Goal: Transaction & Acquisition: Subscribe to service/newsletter

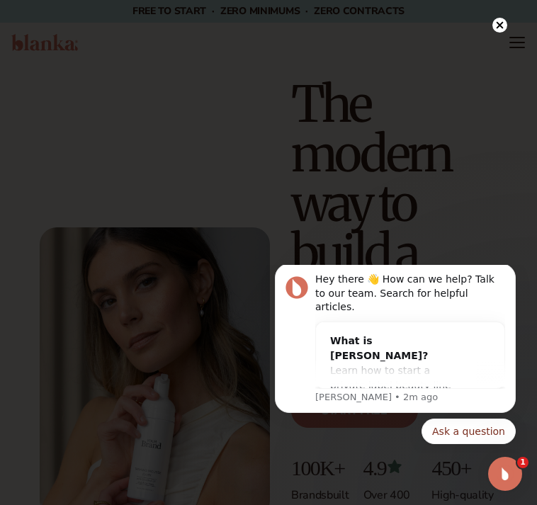
click at [89, 21] on div at bounding box center [268, 252] width 537 height 505
click at [89, 23] on circle at bounding box center [499, 25] width 15 height 15
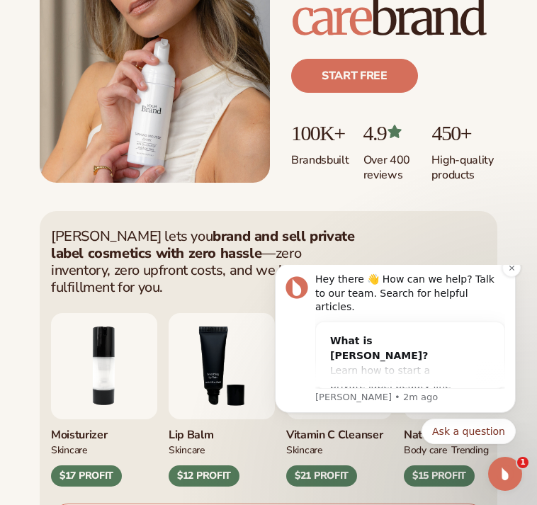
scroll to position [354, 0]
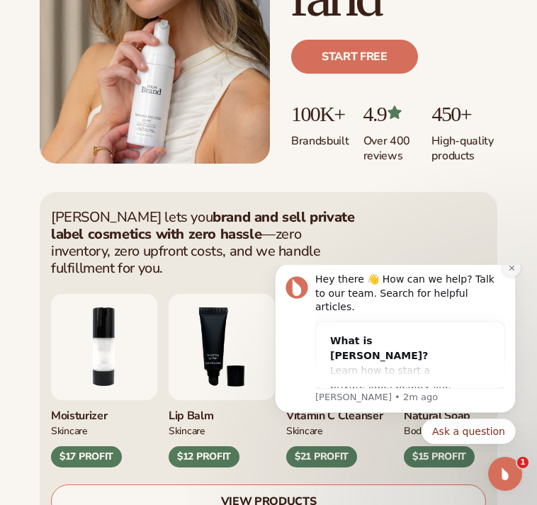
click at [89, 96] on icon "Dismiss notification" at bounding box center [512, 268] width 8 height 8
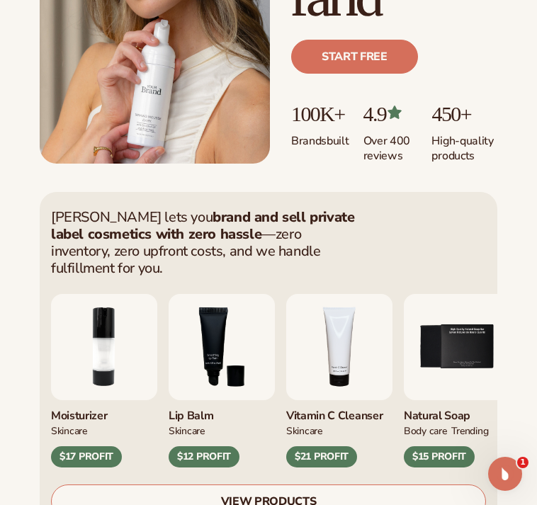
click at [89, 96] on img "4 / 9" at bounding box center [339, 347] width 106 height 106
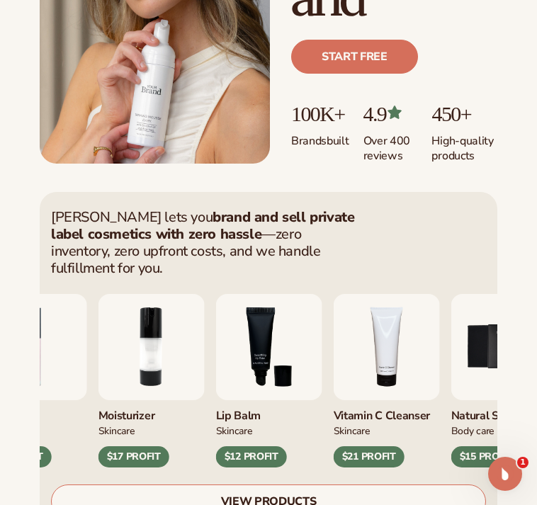
click at [89, 96] on img "4 / 9" at bounding box center [387, 347] width 106 height 106
click at [89, 96] on div "$21 PROFIT" at bounding box center [369, 456] width 71 height 21
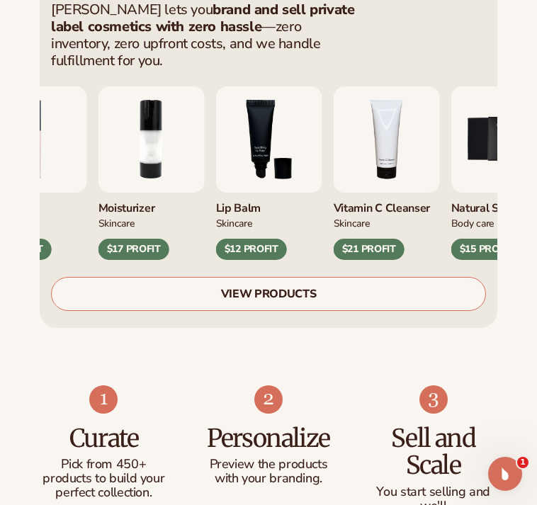
scroll to position [567, 0]
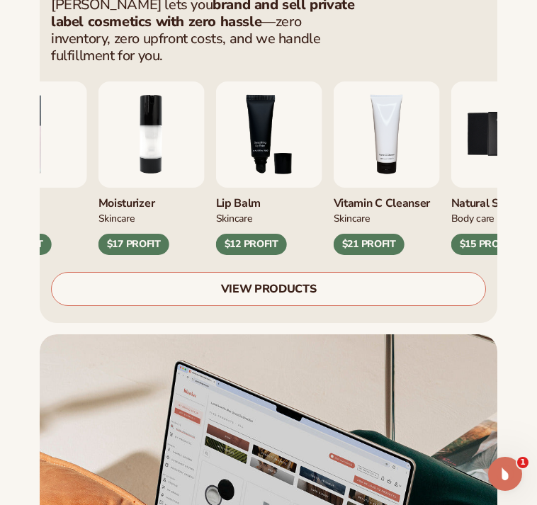
click at [89, 96] on link "VIEW PRODUCTS" at bounding box center [268, 289] width 435 height 34
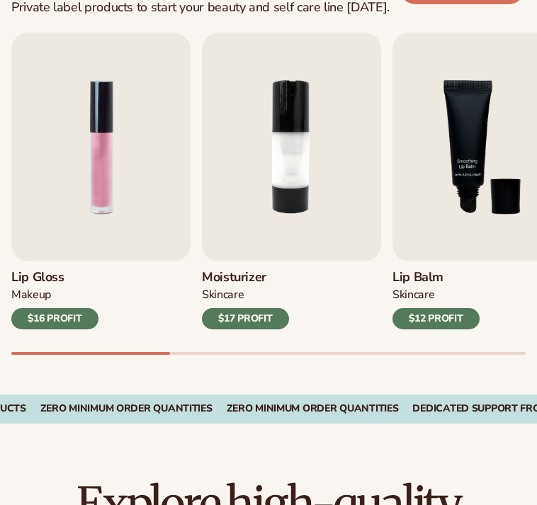
scroll to position [496, 0]
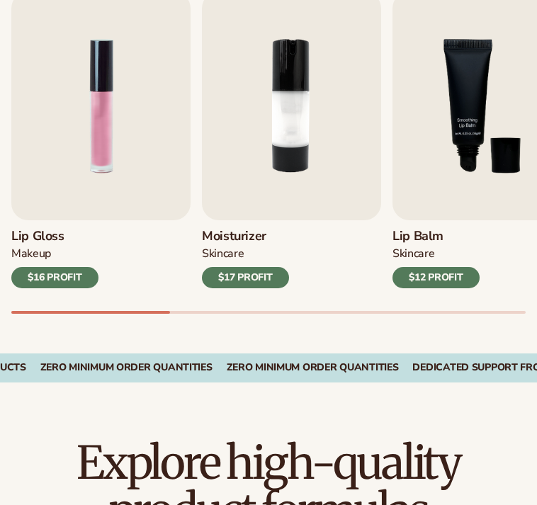
click at [257, 271] on div "$17 PROFIT" at bounding box center [245, 277] width 87 height 21
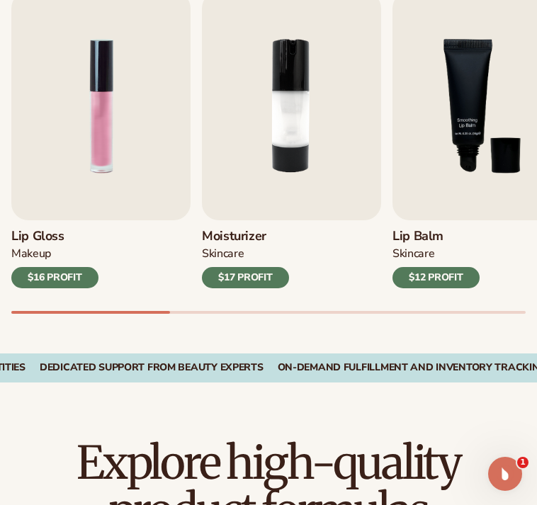
click at [271, 280] on div "$17 PROFIT" at bounding box center [245, 277] width 87 height 21
click at [294, 175] on img "2 / 9" at bounding box center [291, 105] width 179 height 229
click at [325, 84] on img "2 / 9" at bounding box center [291, 105] width 179 height 229
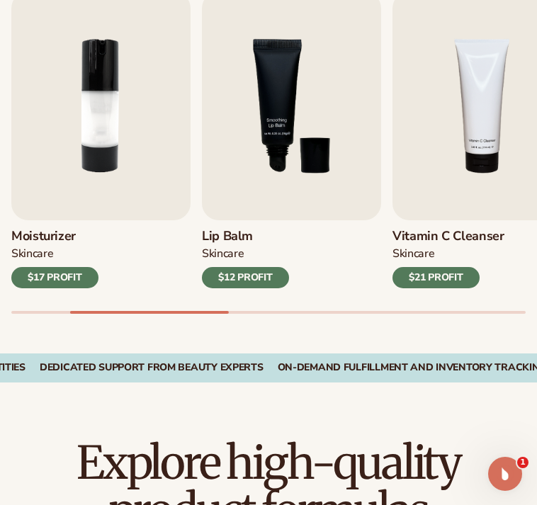
click at [468, 249] on div "Skincare" at bounding box center [449, 257] width 112 height 21
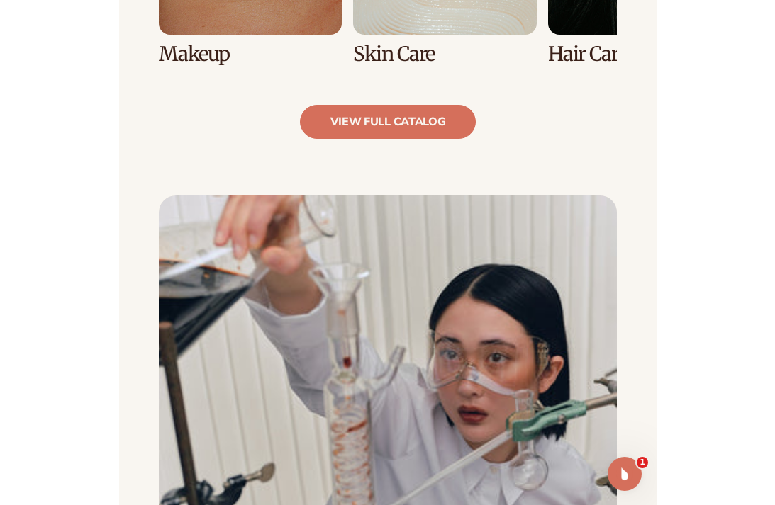
scroll to position [1205, 0]
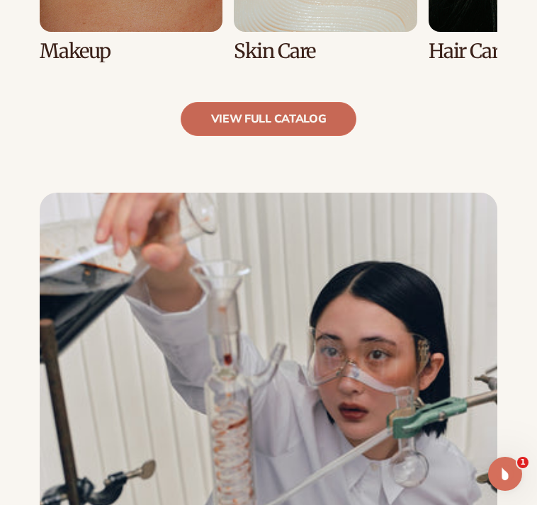
click at [313, 128] on link "view full catalog" at bounding box center [269, 119] width 176 height 34
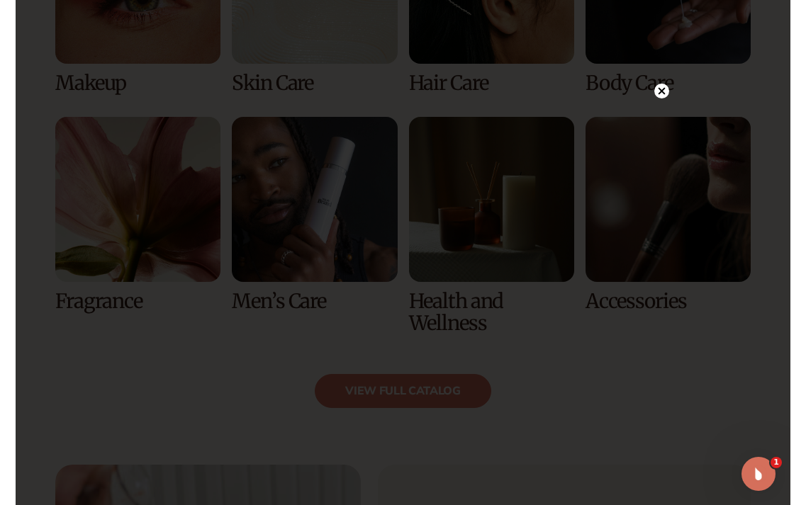
scroll to position [1157, 0]
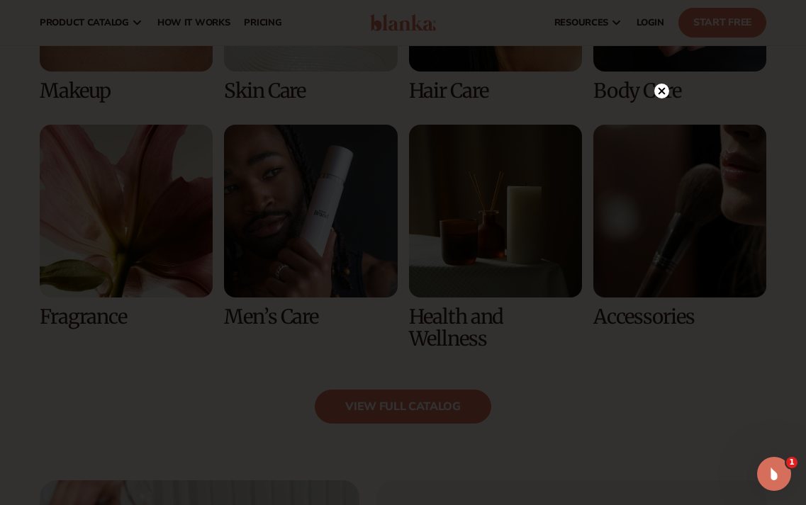
click at [536, 96] on circle at bounding box center [661, 91] width 15 height 15
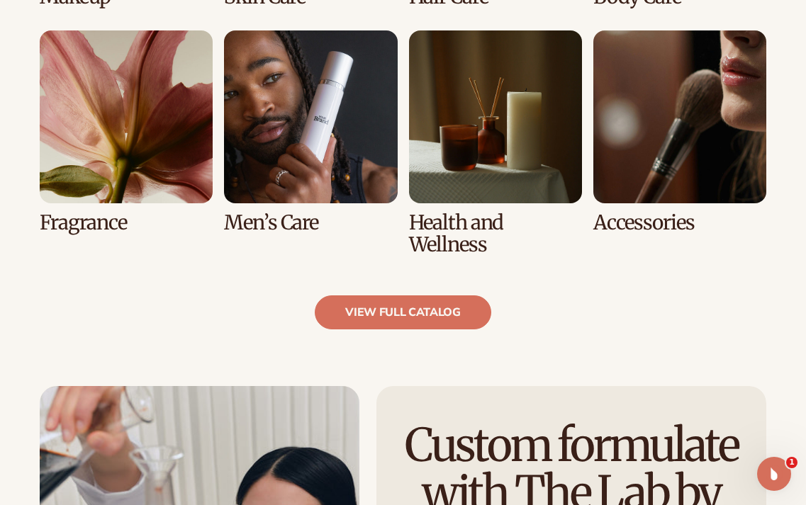
scroll to position [1582, 0]
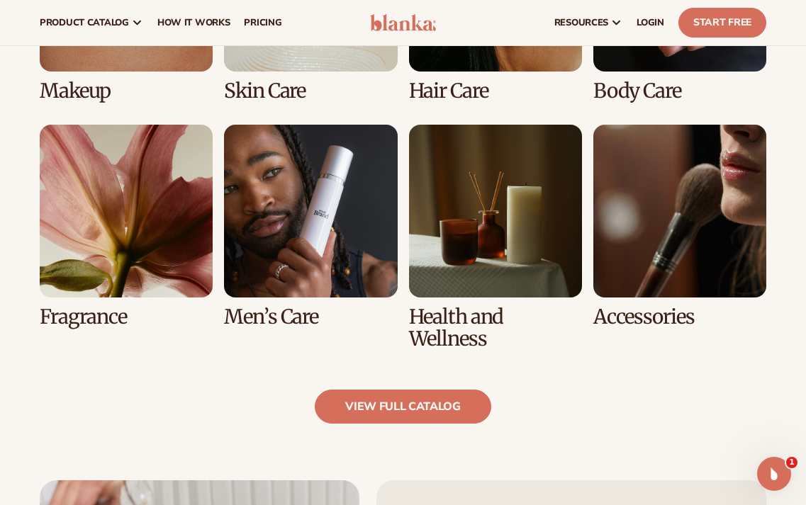
click at [492, 249] on link "7 / 8" at bounding box center [495, 237] width 173 height 225
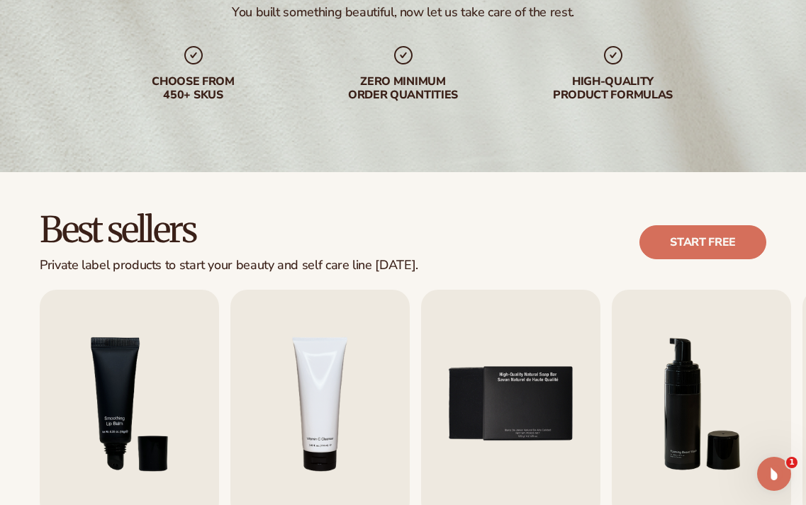
scroll to position [283, 0]
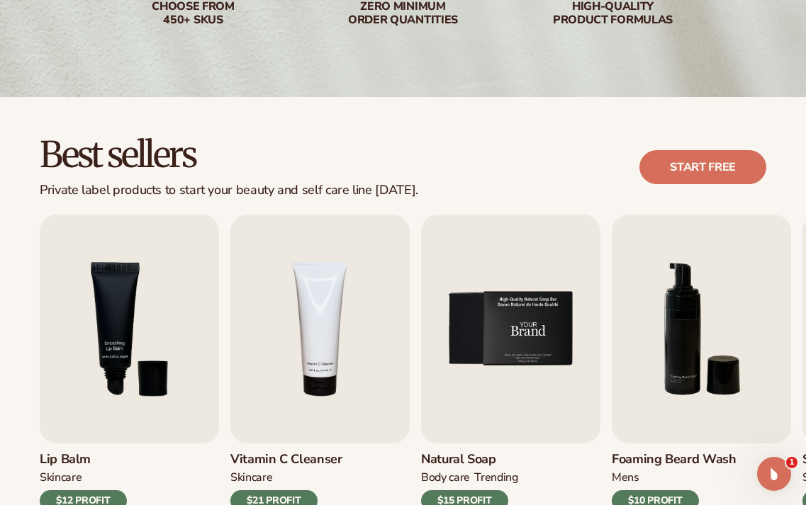
click at [489, 274] on img "5 / 9" at bounding box center [510, 329] width 179 height 229
click at [507, 330] on img "5 / 9" at bounding box center [510, 329] width 179 height 229
click at [536, 165] on link "Start free" at bounding box center [702, 167] width 127 height 34
